Goal: Check status: Check status

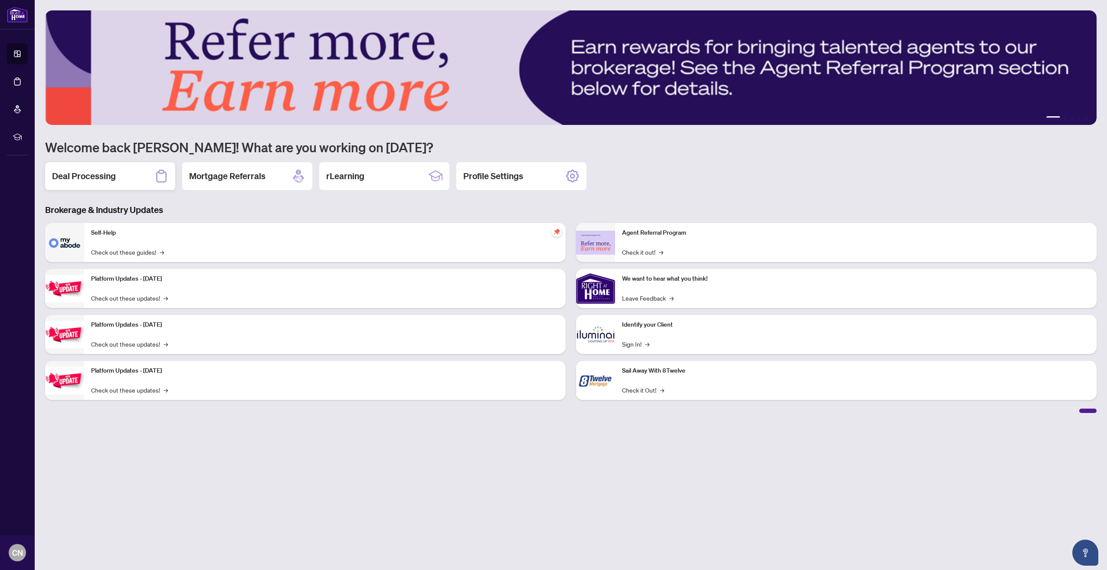
click at [92, 182] on div "Deal Processing" at bounding box center [110, 176] width 130 height 28
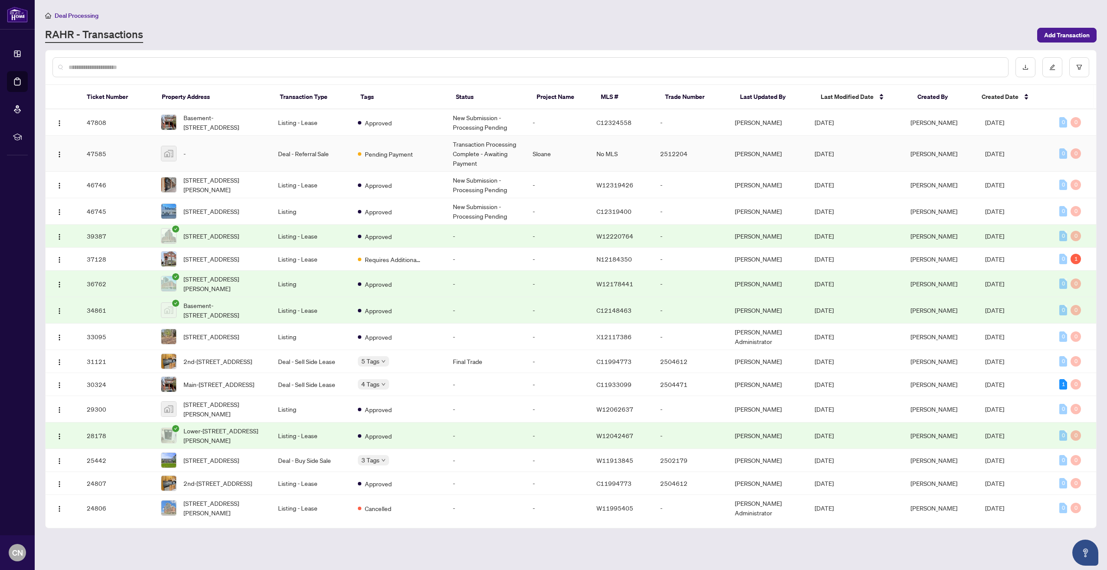
click at [508, 153] on td "Transaction Processing Complete - Awaiting Payment" at bounding box center [486, 154] width 80 height 36
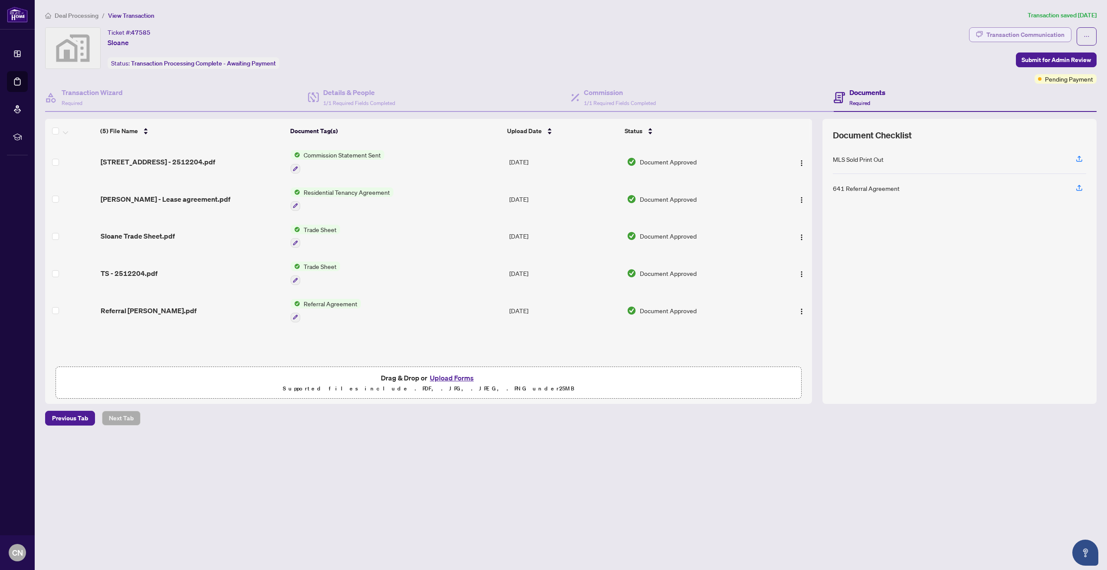
click at [1006, 29] on div "Transaction Communication" at bounding box center [1025, 35] width 78 height 14
